Goal: Navigation & Orientation: Find specific page/section

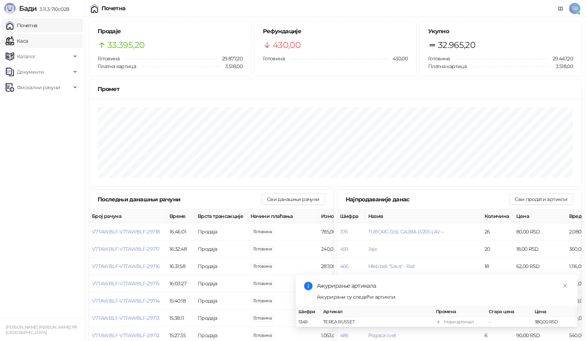
click at [25, 45] on link "Каса" at bounding box center [17, 41] width 22 height 14
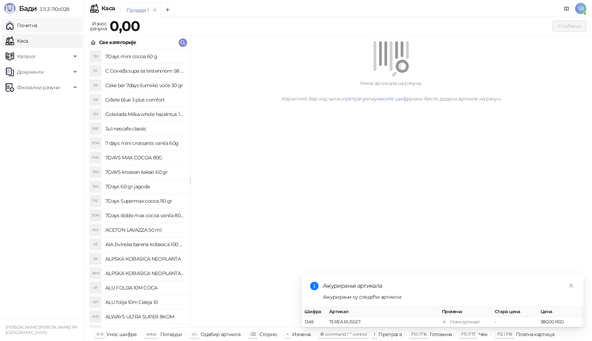
click at [35, 26] on link "Почетна" at bounding box center [22, 25] width 32 height 14
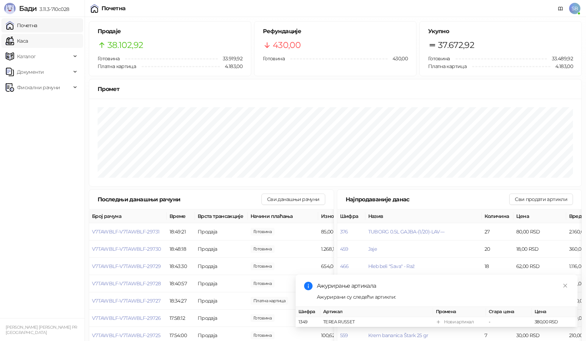
click at [28, 42] on link "Каса" at bounding box center [17, 41] width 22 height 14
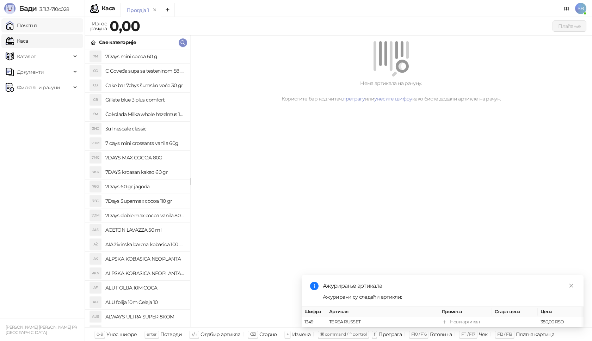
click at [32, 26] on link "Почетна" at bounding box center [22, 25] width 32 height 14
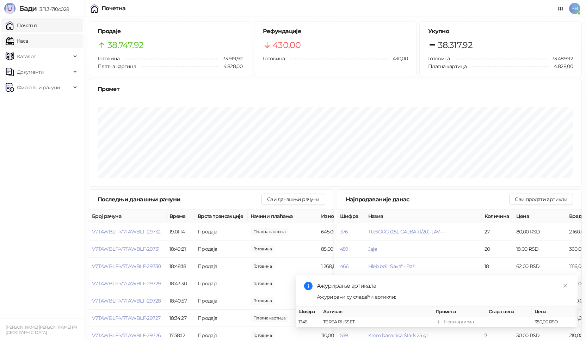
click at [27, 44] on link "Каса" at bounding box center [17, 41] width 22 height 14
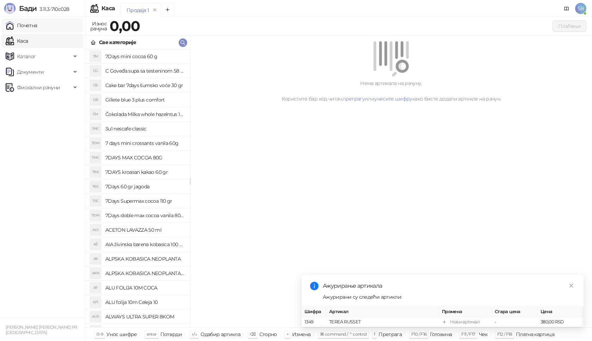
click at [32, 24] on link "Почетна" at bounding box center [22, 25] width 32 height 14
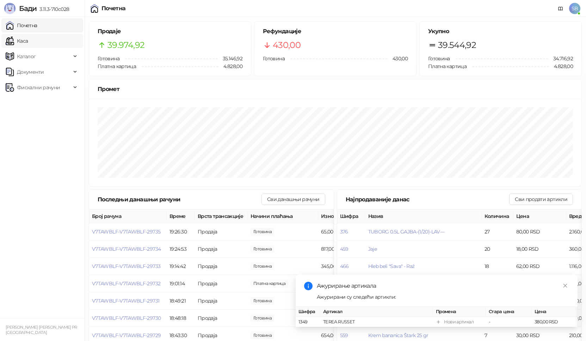
click at [15, 42] on link "Каса" at bounding box center [17, 41] width 22 height 14
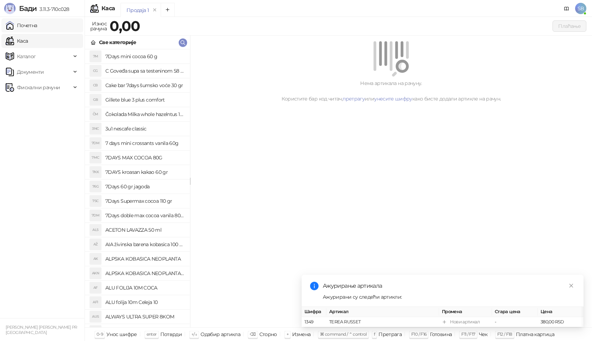
click at [34, 29] on link "Почетна" at bounding box center [22, 25] width 32 height 14
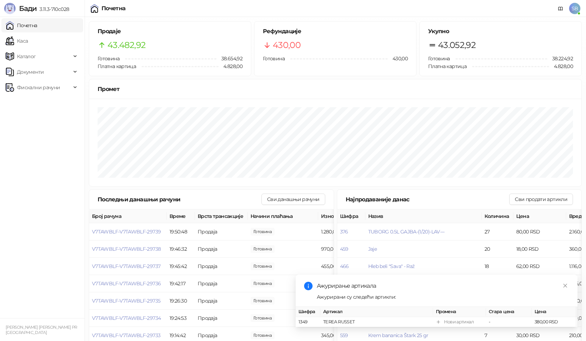
click at [23, 27] on link "Почетна" at bounding box center [22, 25] width 32 height 14
click at [25, 40] on link "Каса" at bounding box center [17, 41] width 22 height 14
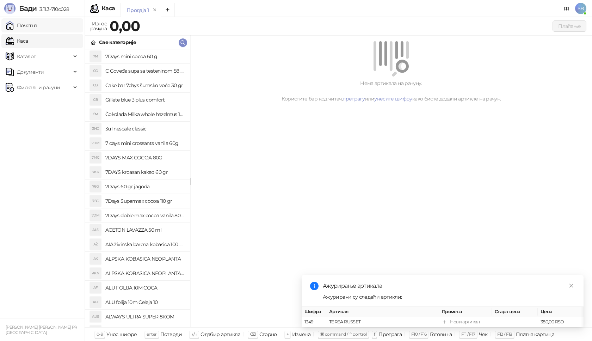
click at [22, 27] on link "Почетна" at bounding box center [22, 25] width 32 height 14
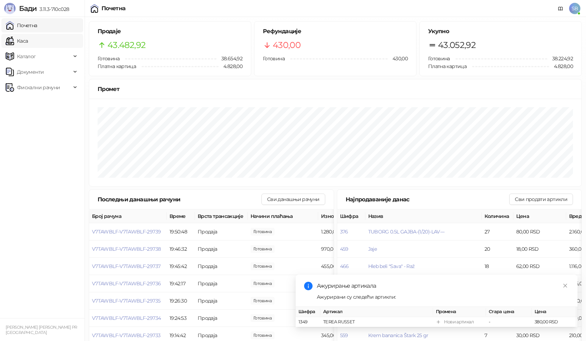
click at [20, 41] on link "Каса" at bounding box center [17, 41] width 22 height 14
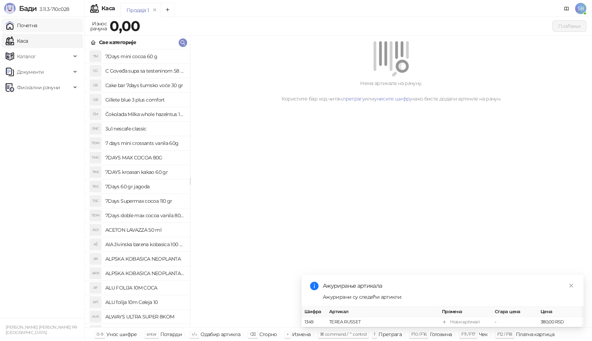
click at [27, 31] on link "Почетна" at bounding box center [22, 25] width 32 height 14
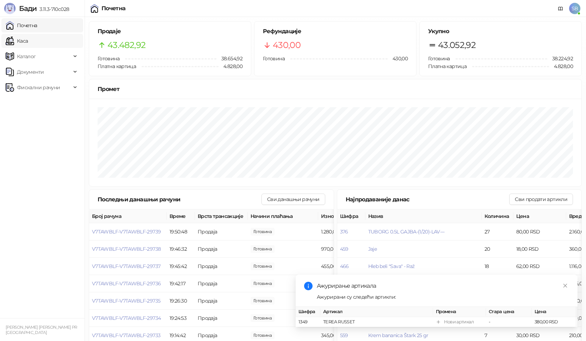
click at [19, 43] on link "Каса" at bounding box center [17, 41] width 22 height 14
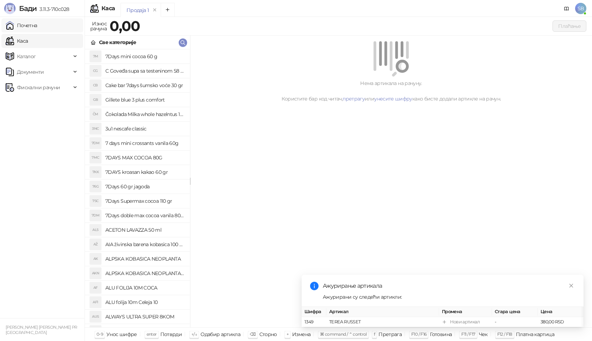
click at [25, 29] on link "Почетна" at bounding box center [22, 25] width 32 height 14
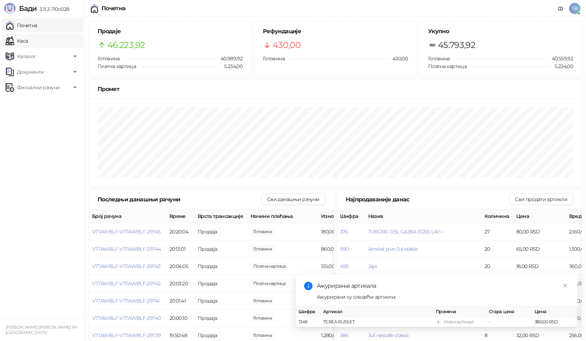
click at [26, 42] on link "Каса" at bounding box center [17, 41] width 22 height 14
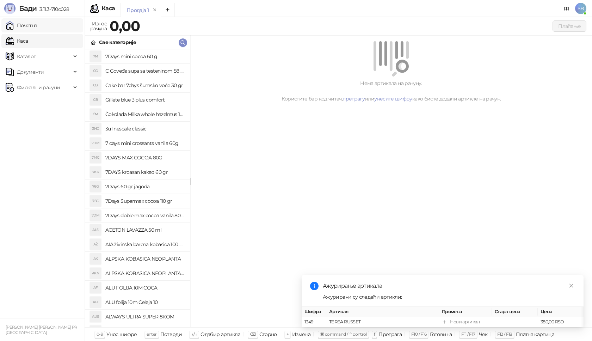
click at [27, 27] on link "Почетна" at bounding box center [22, 25] width 32 height 14
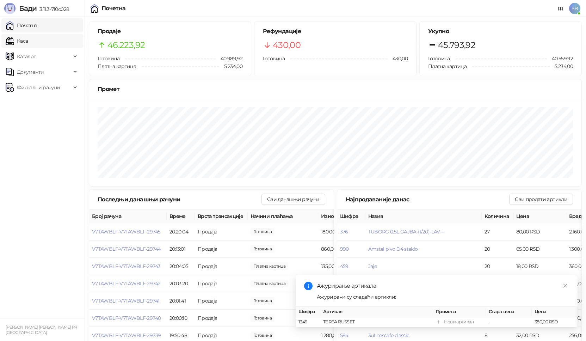
click at [25, 42] on link "Каса" at bounding box center [17, 41] width 22 height 14
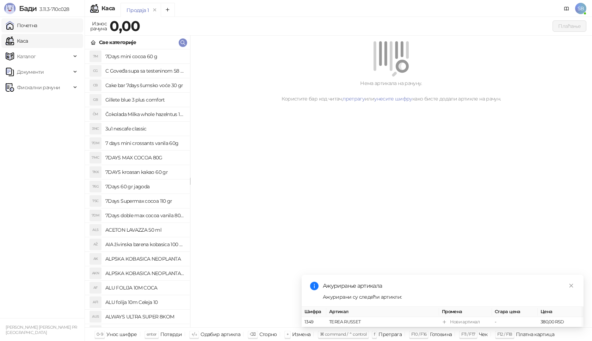
click at [29, 31] on link "Почетна" at bounding box center [22, 25] width 32 height 14
